Goal: Task Accomplishment & Management: Use online tool/utility

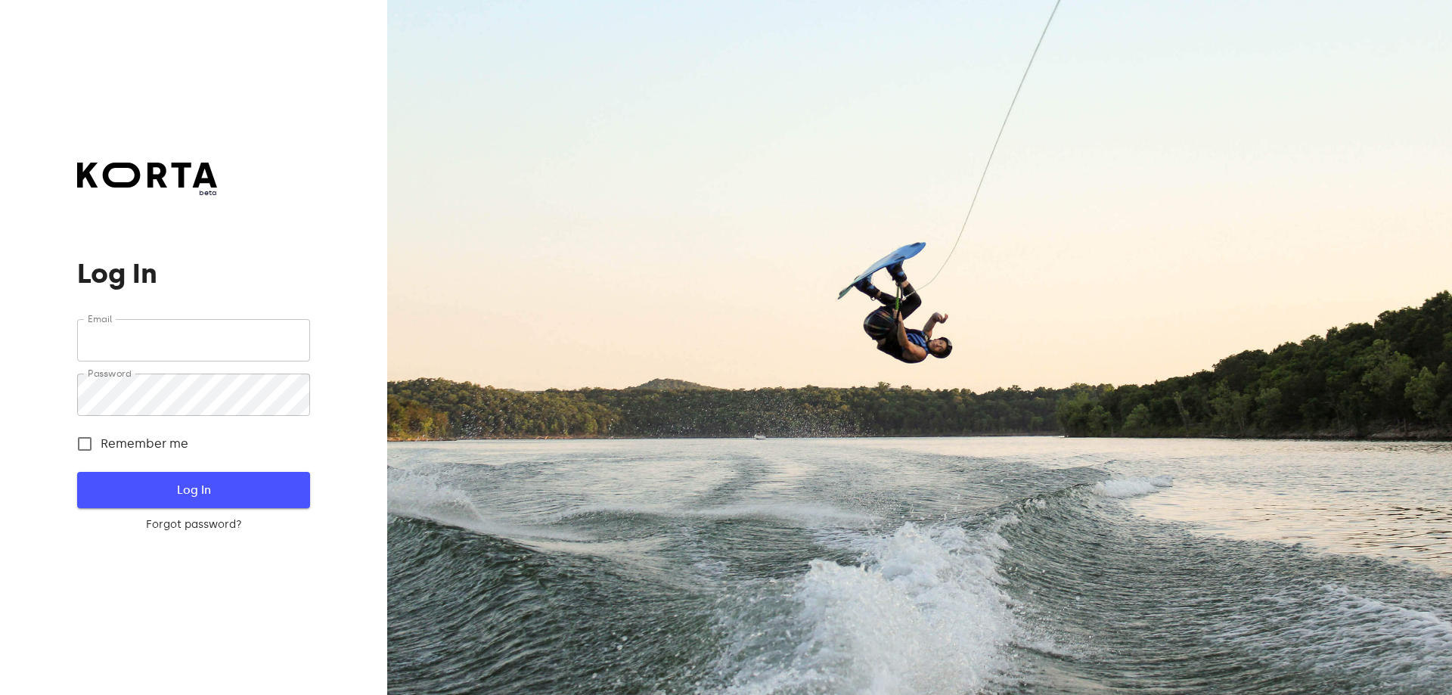
type input "[EMAIL_ADDRESS][DOMAIN_NAME]"
click at [238, 478] on button "Log In" at bounding box center [193, 490] width 232 height 36
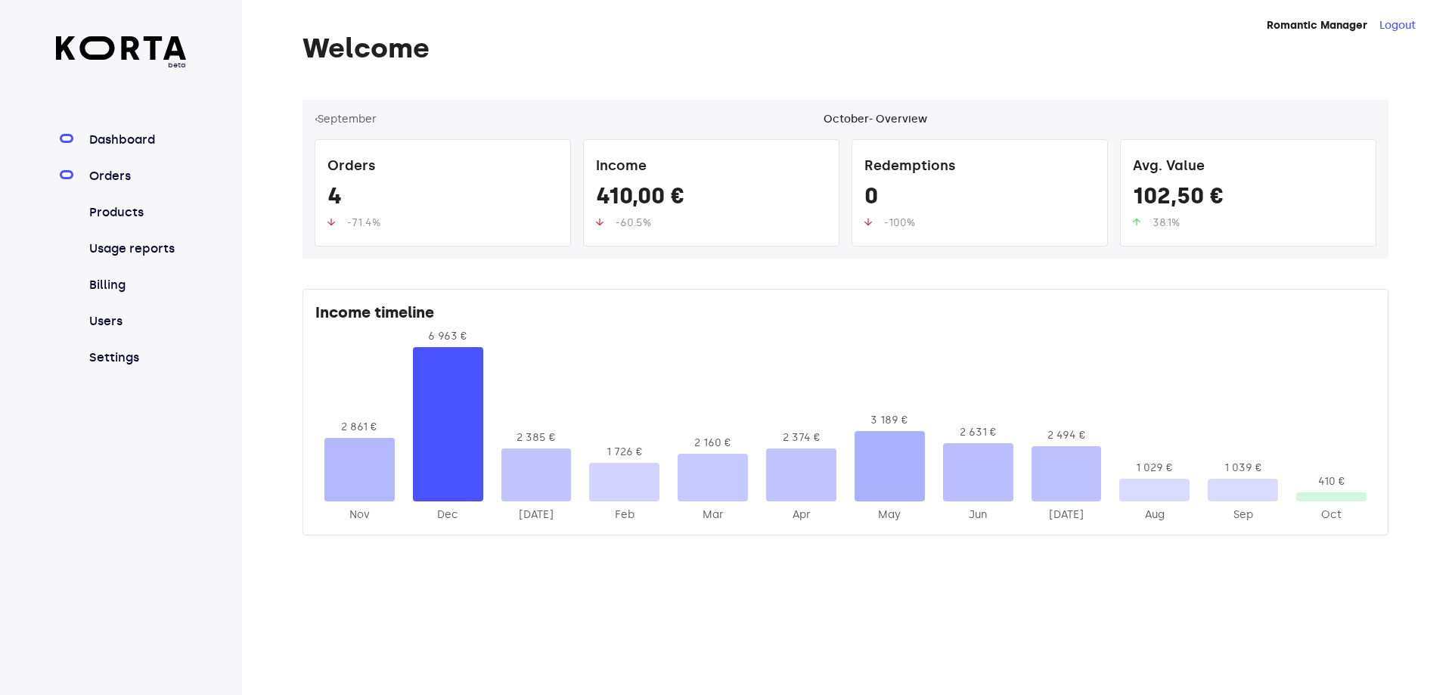
click at [88, 175] on link "Orders" at bounding box center [136, 176] width 101 height 18
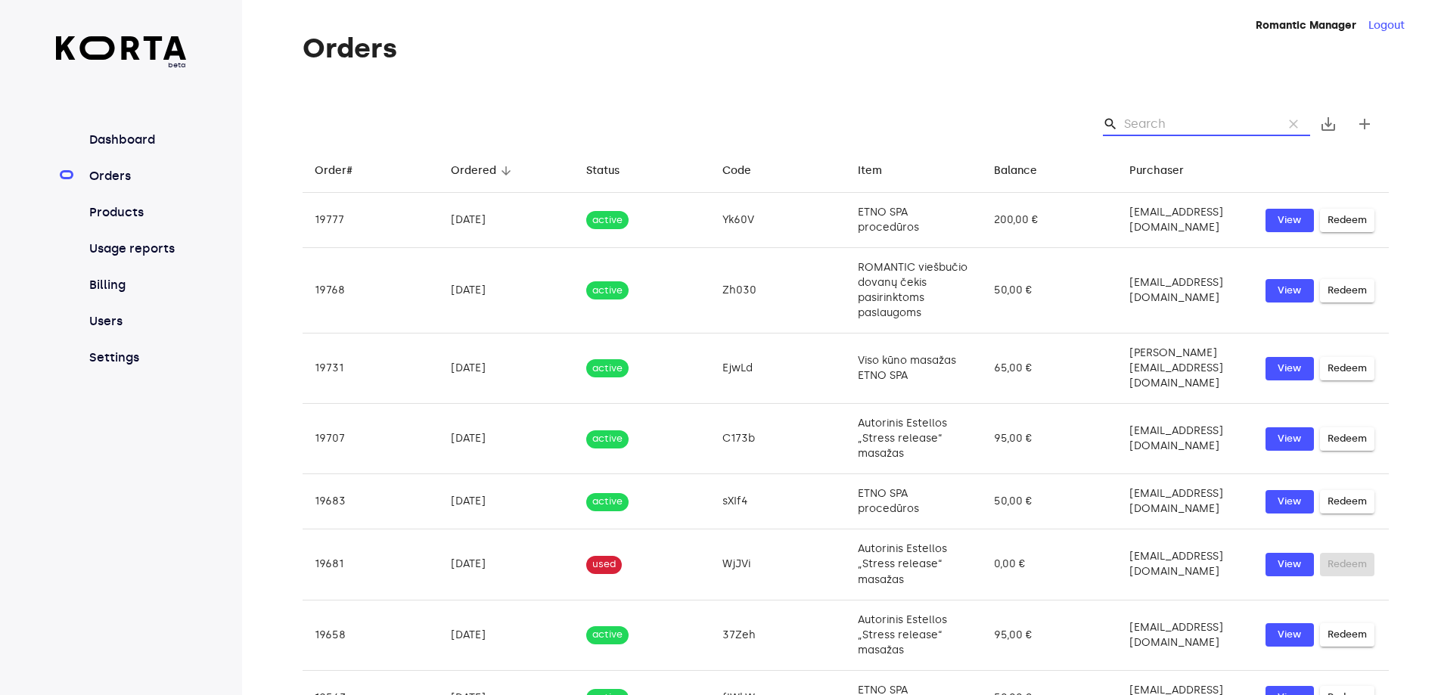
click at [1144, 119] on input "Search" at bounding box center [1197, 124] width 147 height 24
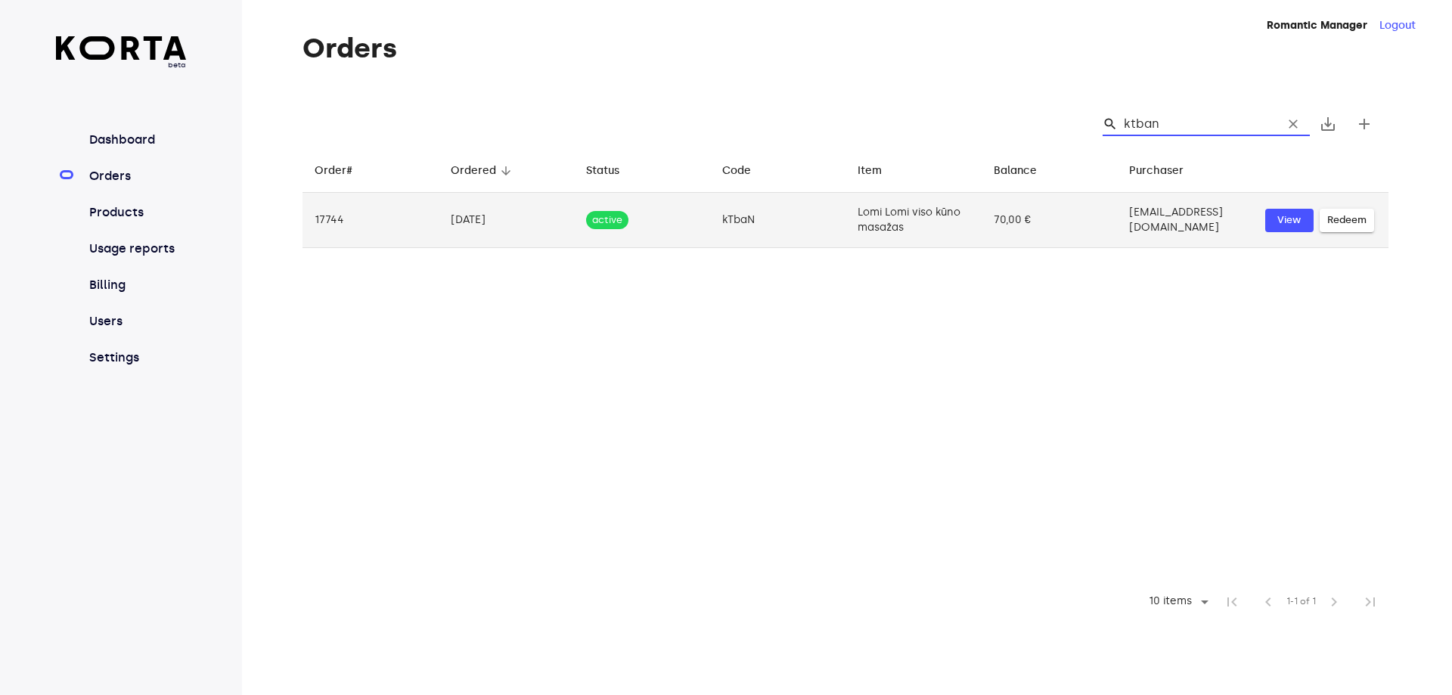
type input "ktban"
click at [1340, 212] on span "Redeem" at bounding box center [1346, 220] width 39 height 17
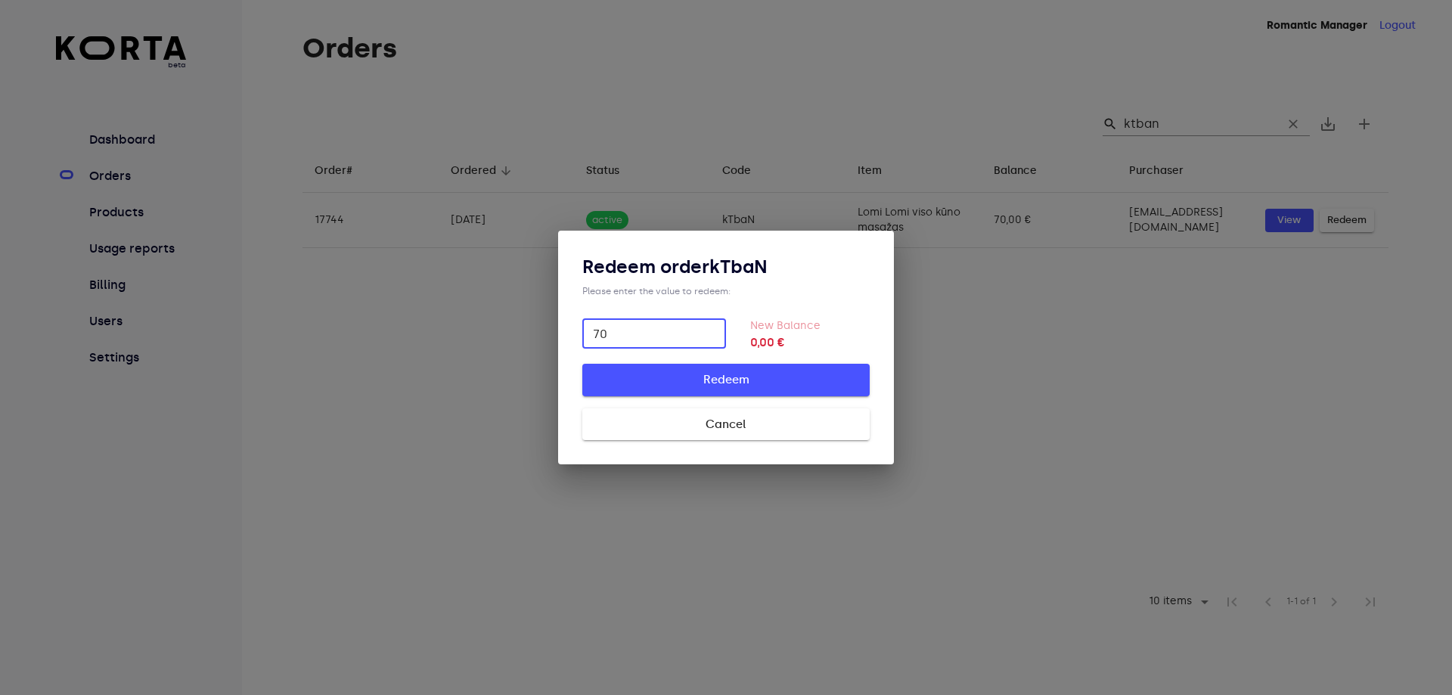
type input "70"
click at [675, 373] on span "Redeem" at bounding box center [726, 380] width 239 height 20
